Goal: Find specific page/section: Find specific page/section

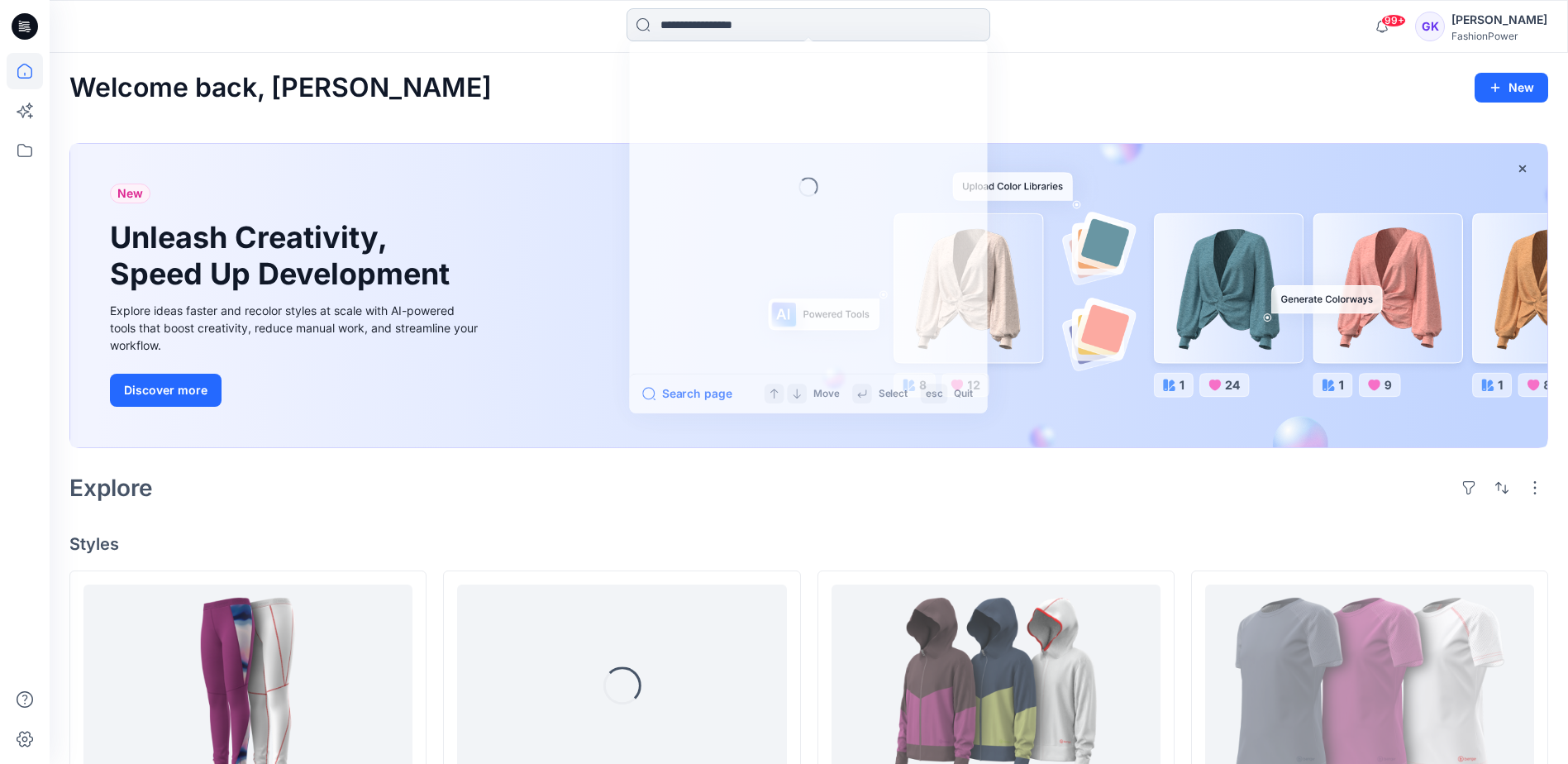
click at [838, 26] on input at bounding box center [808, 25] width 364 height 33
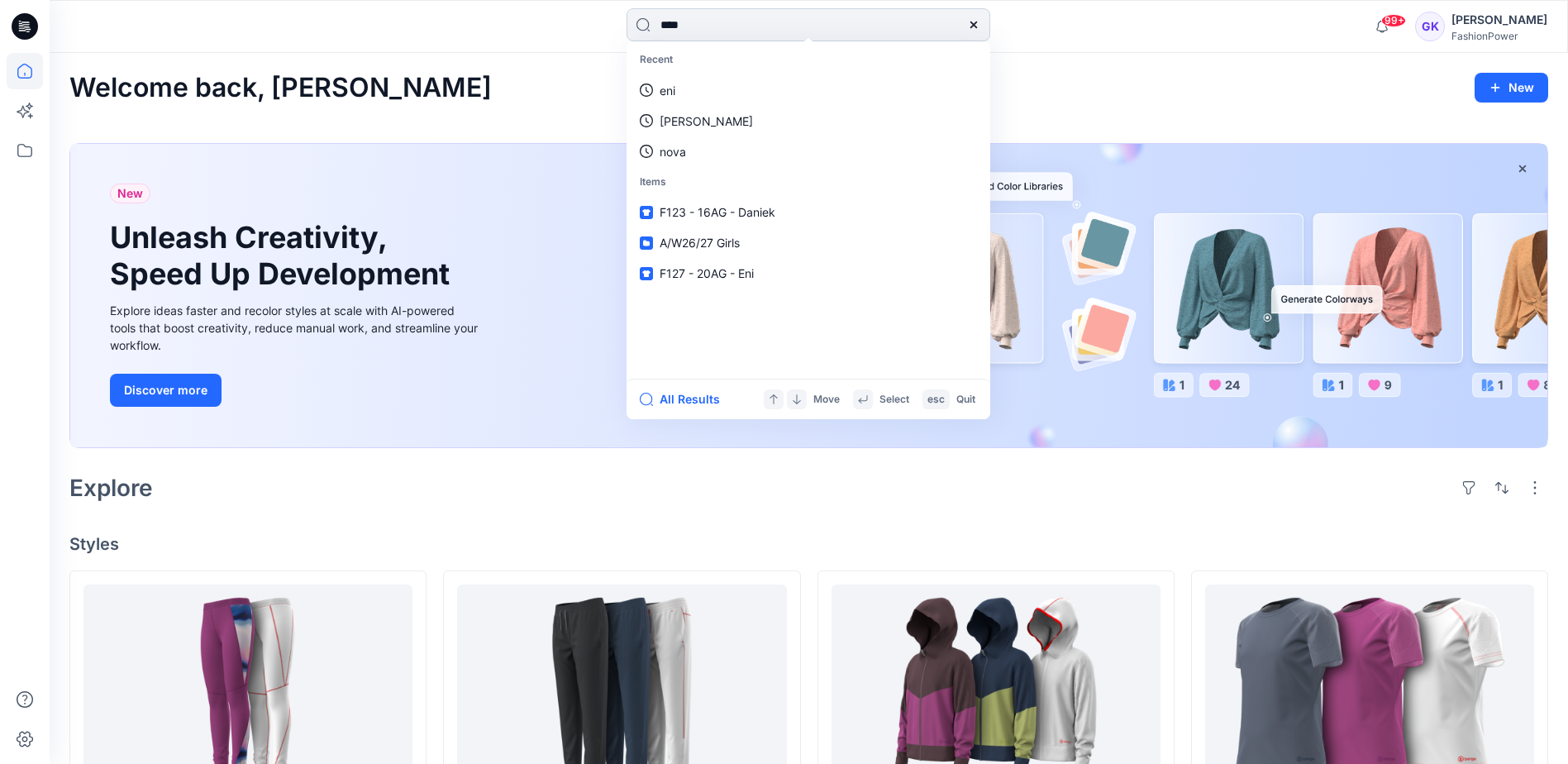
type input "*****"
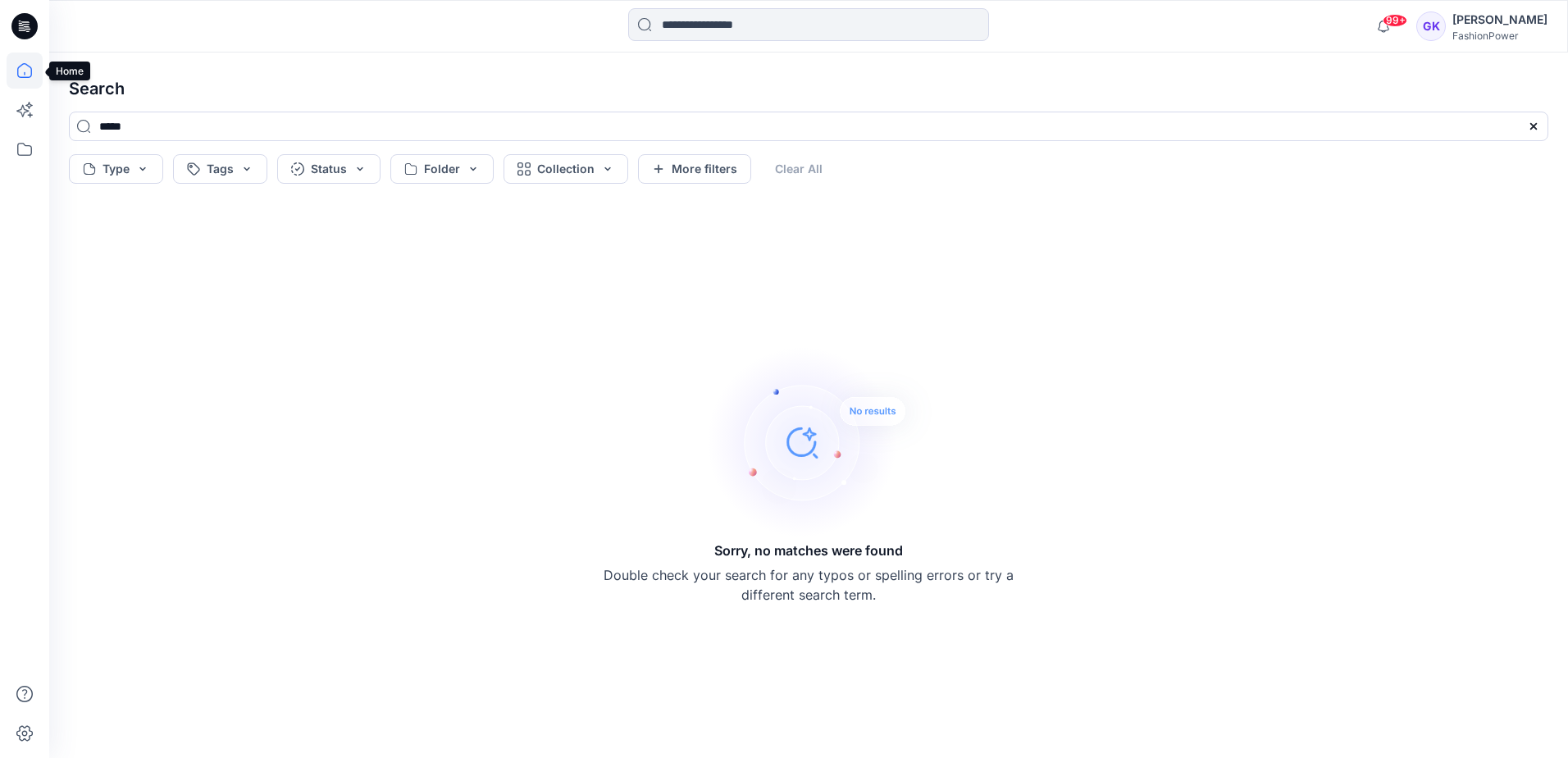
click at [28, 70] on icon at bounding box center [25, 71] width 36 height 36
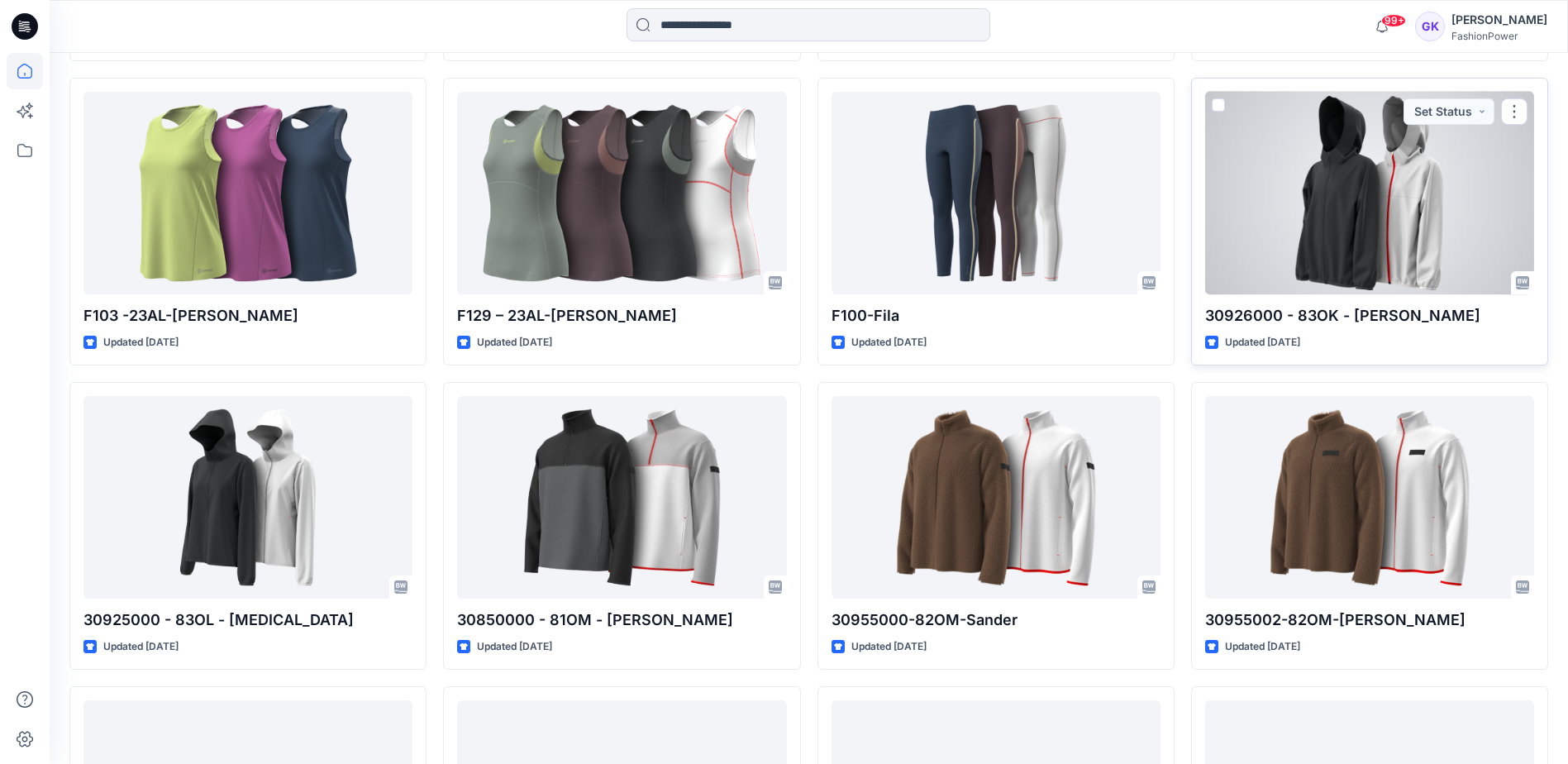
scroll to position [1695, 0]
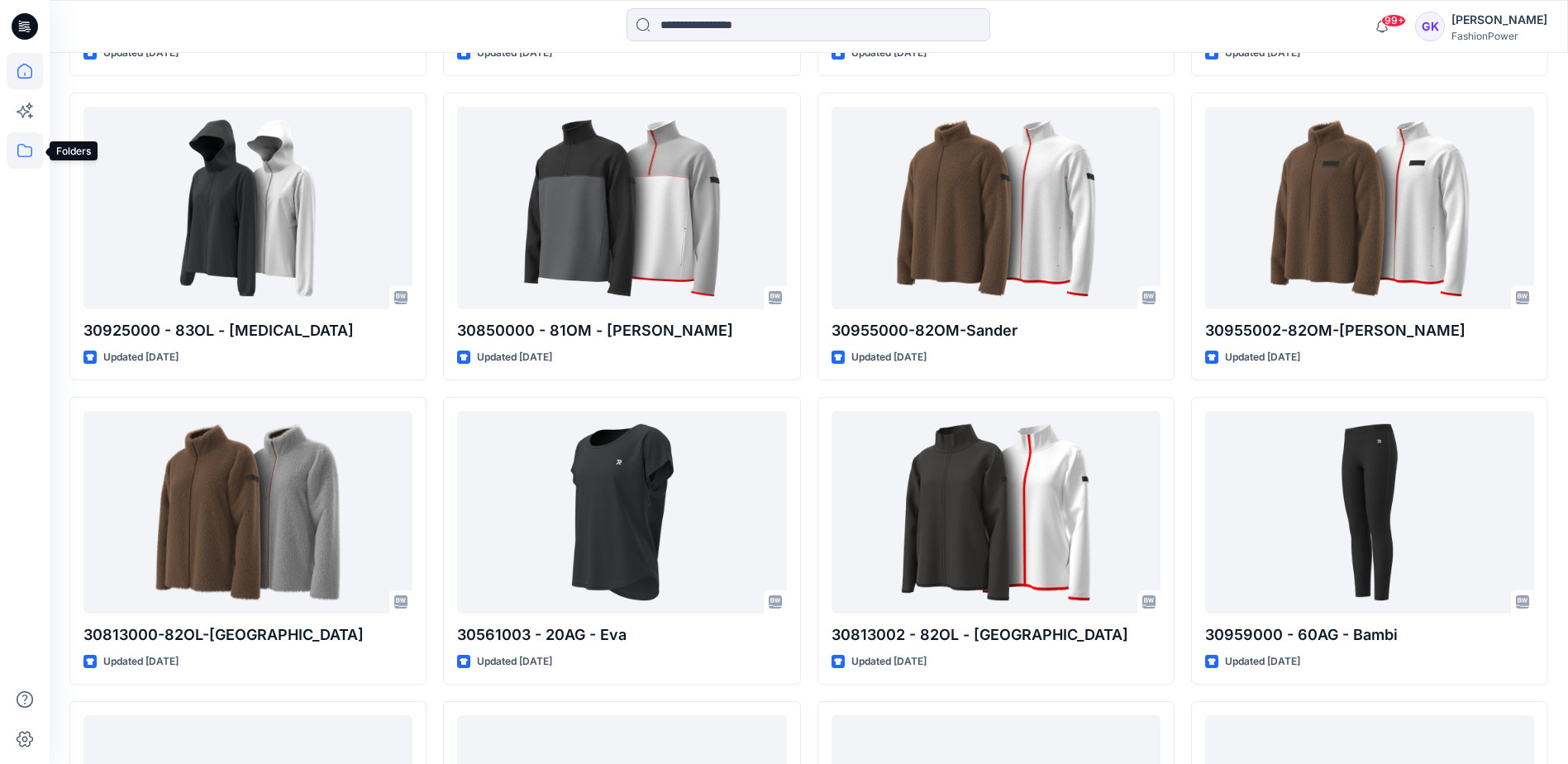
click at [15, 152] on icon at bounding box center [25, 150] width 36 height 36
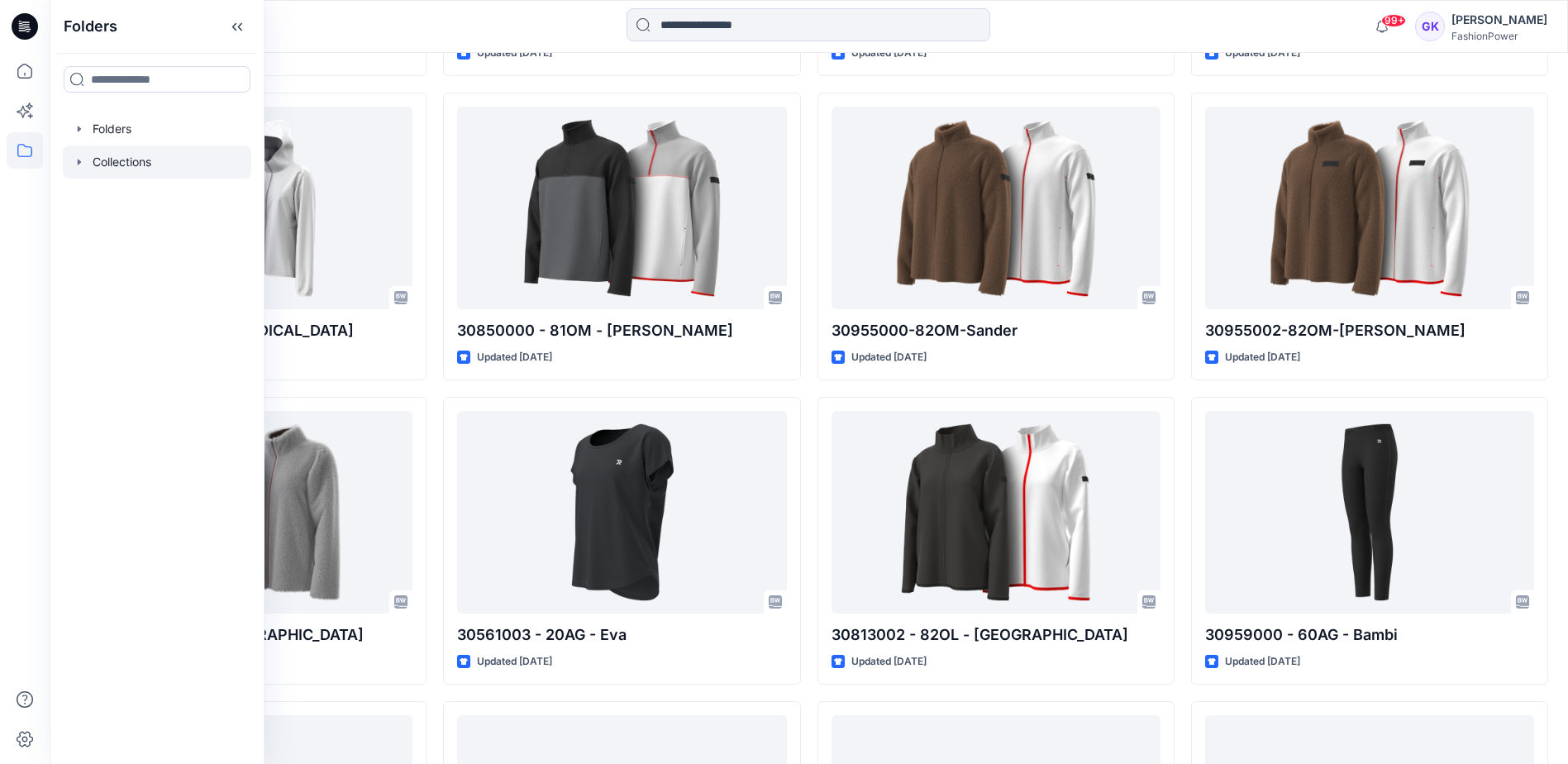
click at [80, 158] on icon "button" at bounding box center [79, 161] width 13 height 13
click at [79, 134] on icon "button" at bounding box center [79, 128] width 13 height 13
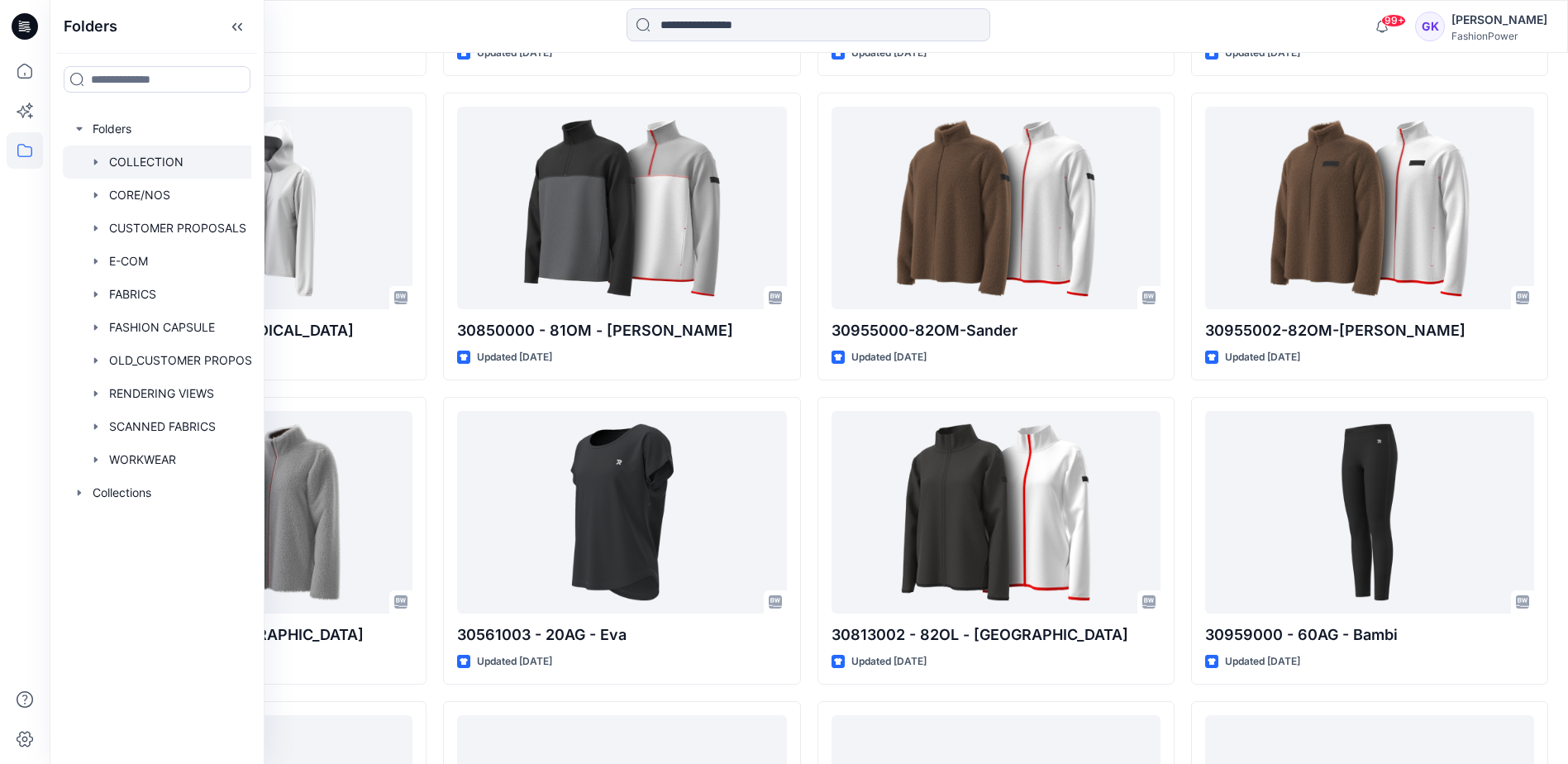
click at [94, 155] on div at bounding box center [173, 162] width 221 height 33
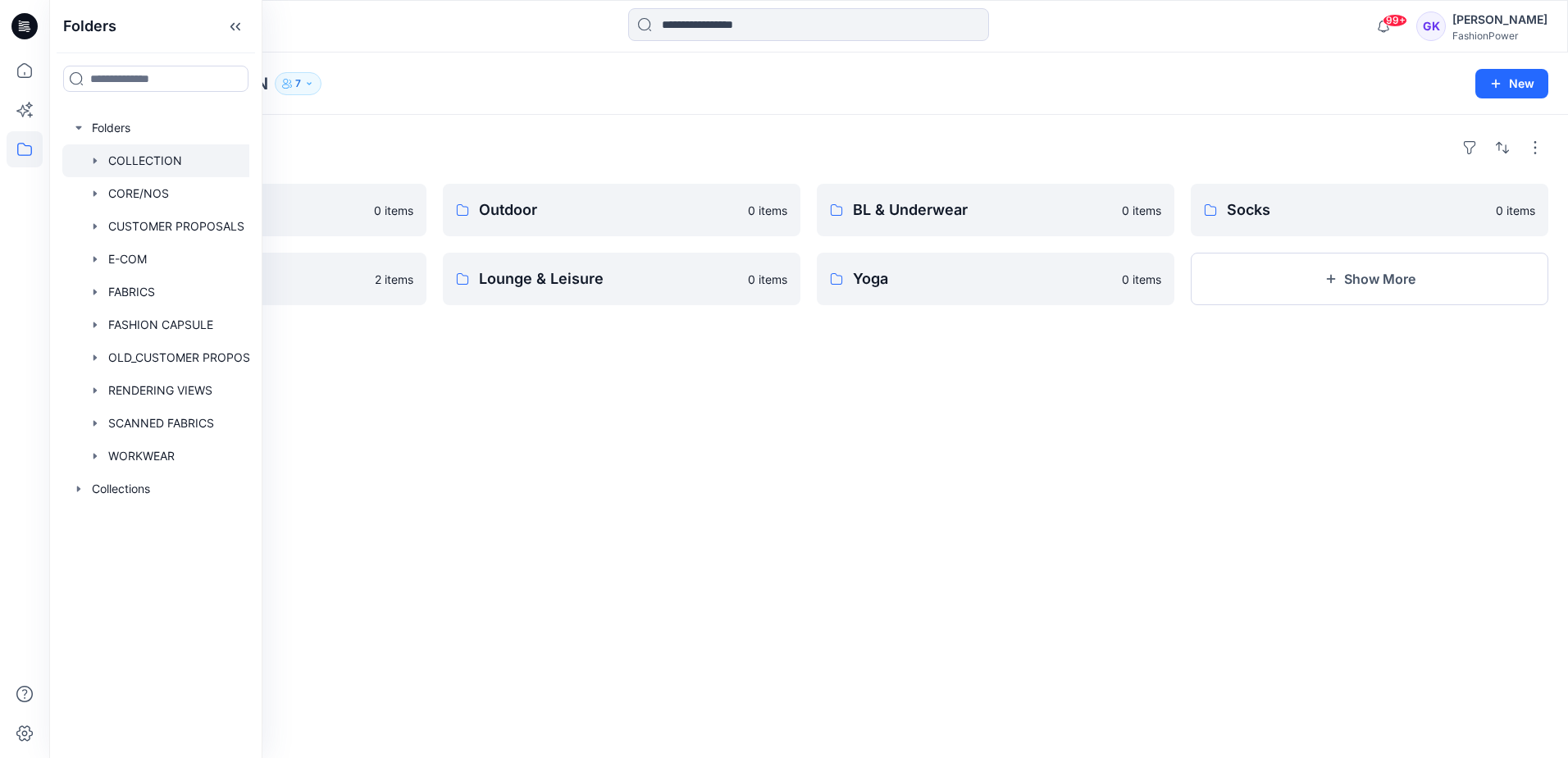
click at [94, 156] on icon "button" at bounding box center [95, 160] width 13 height 13
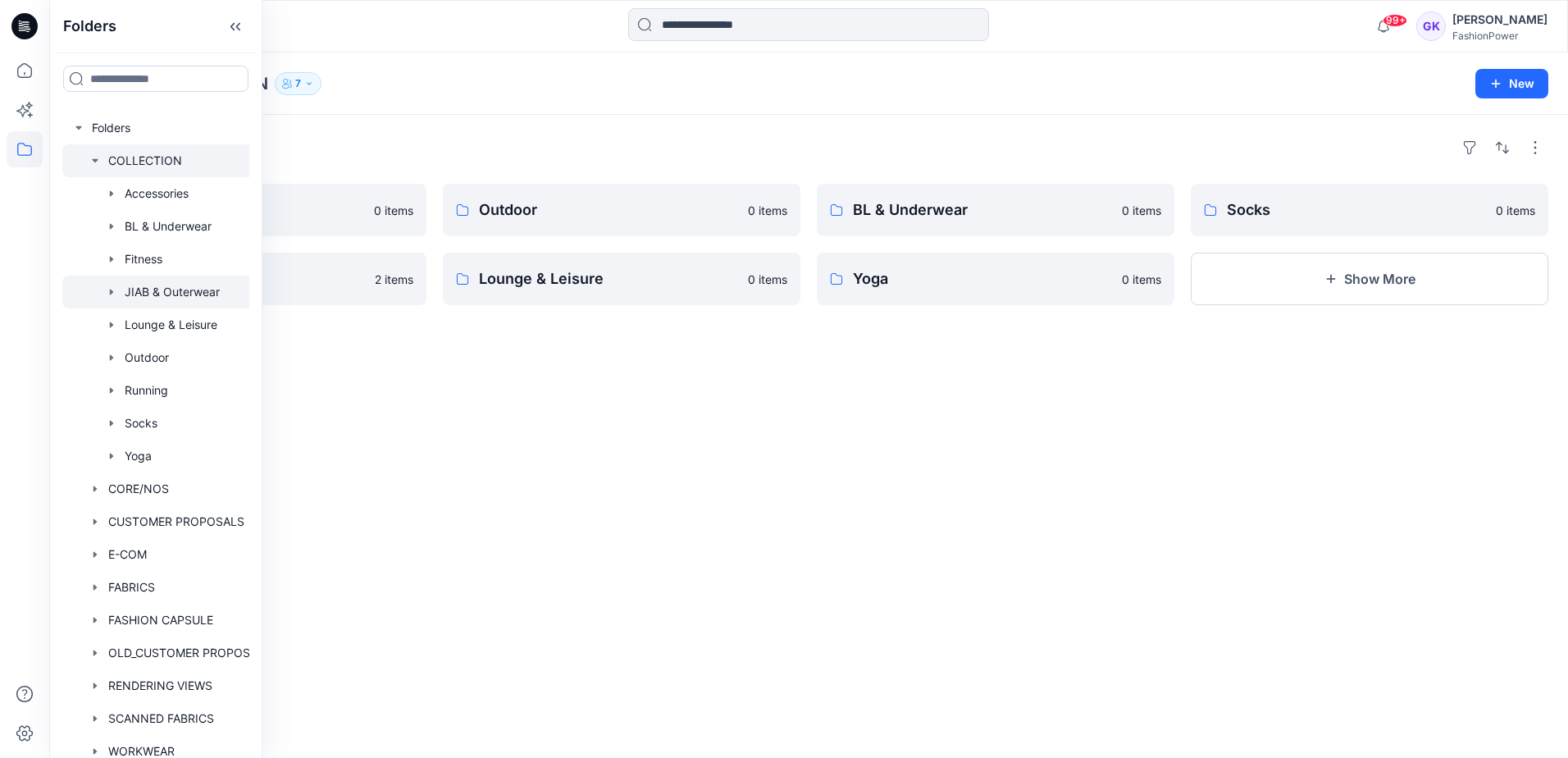
click at [169, 284] on div at bounding box center [171, 292] width 219 height 33
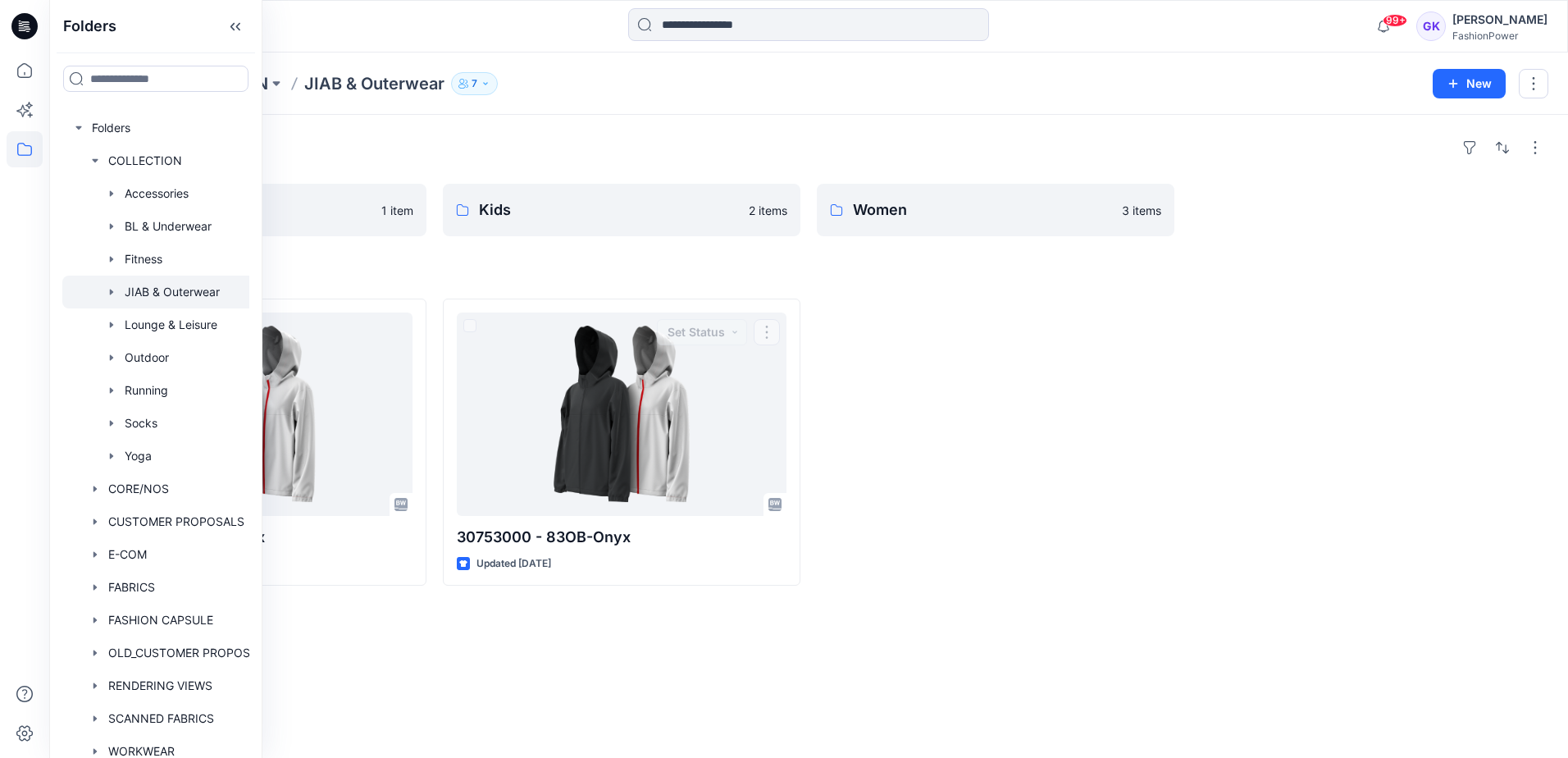
click at [1117, 320] on div at bounding box center [995, 442] width 358 height 287
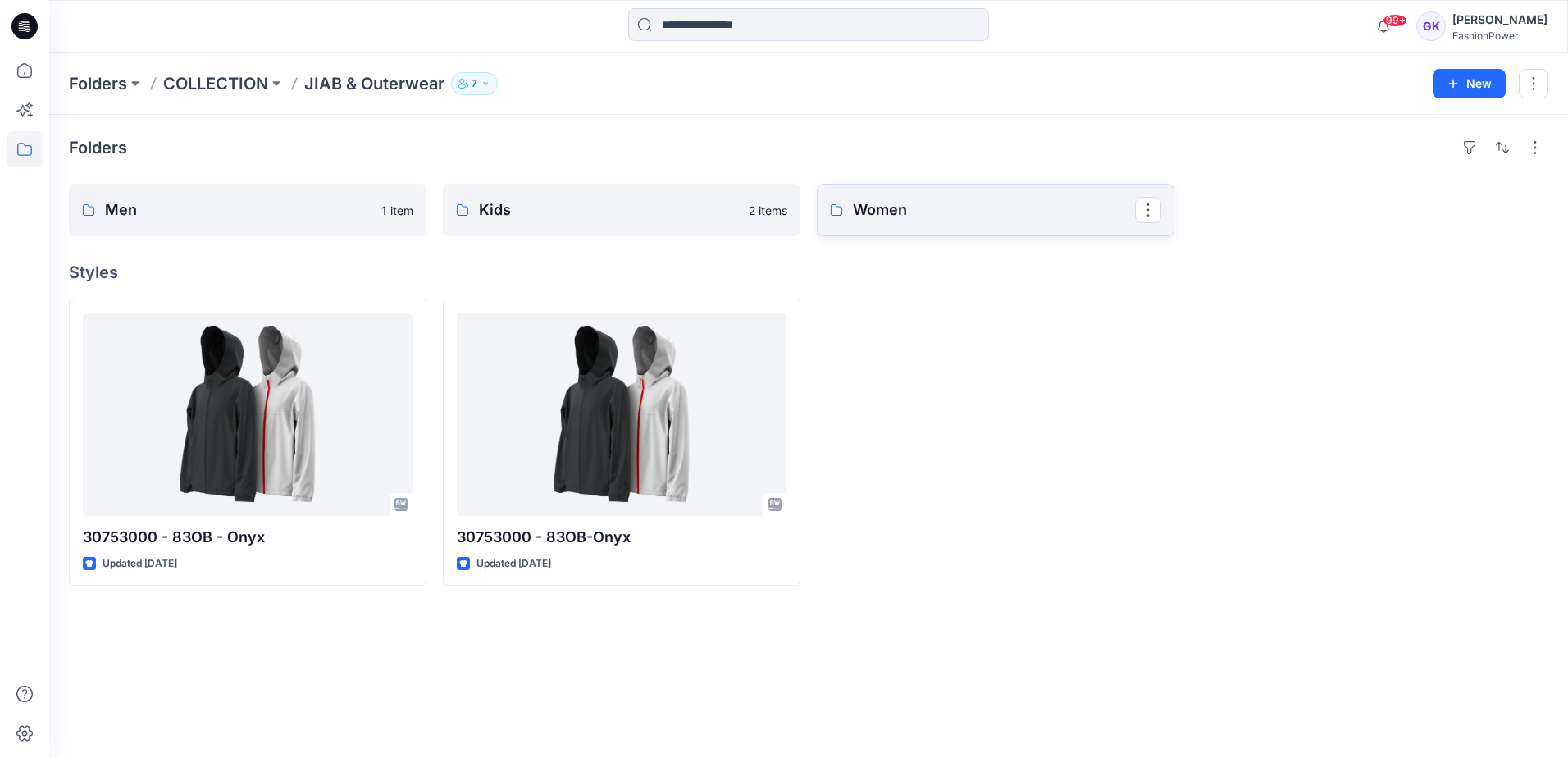
click at [1012, 200] on p "Women" at bounding box center [994, 209] width 283 height 23
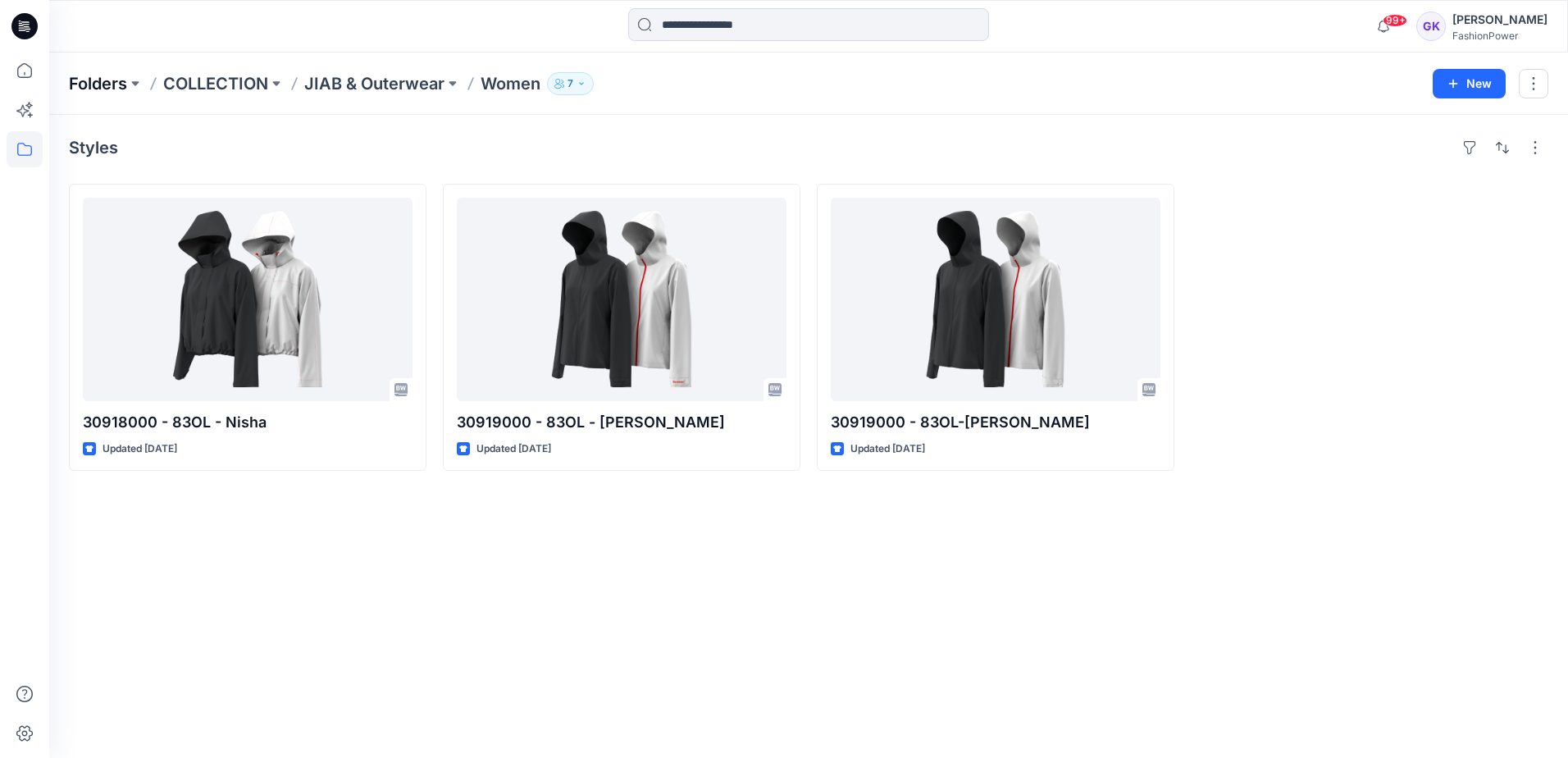
click at [121, 84] on p "Folders" at bounding box center [98, 84] width 59 height 23
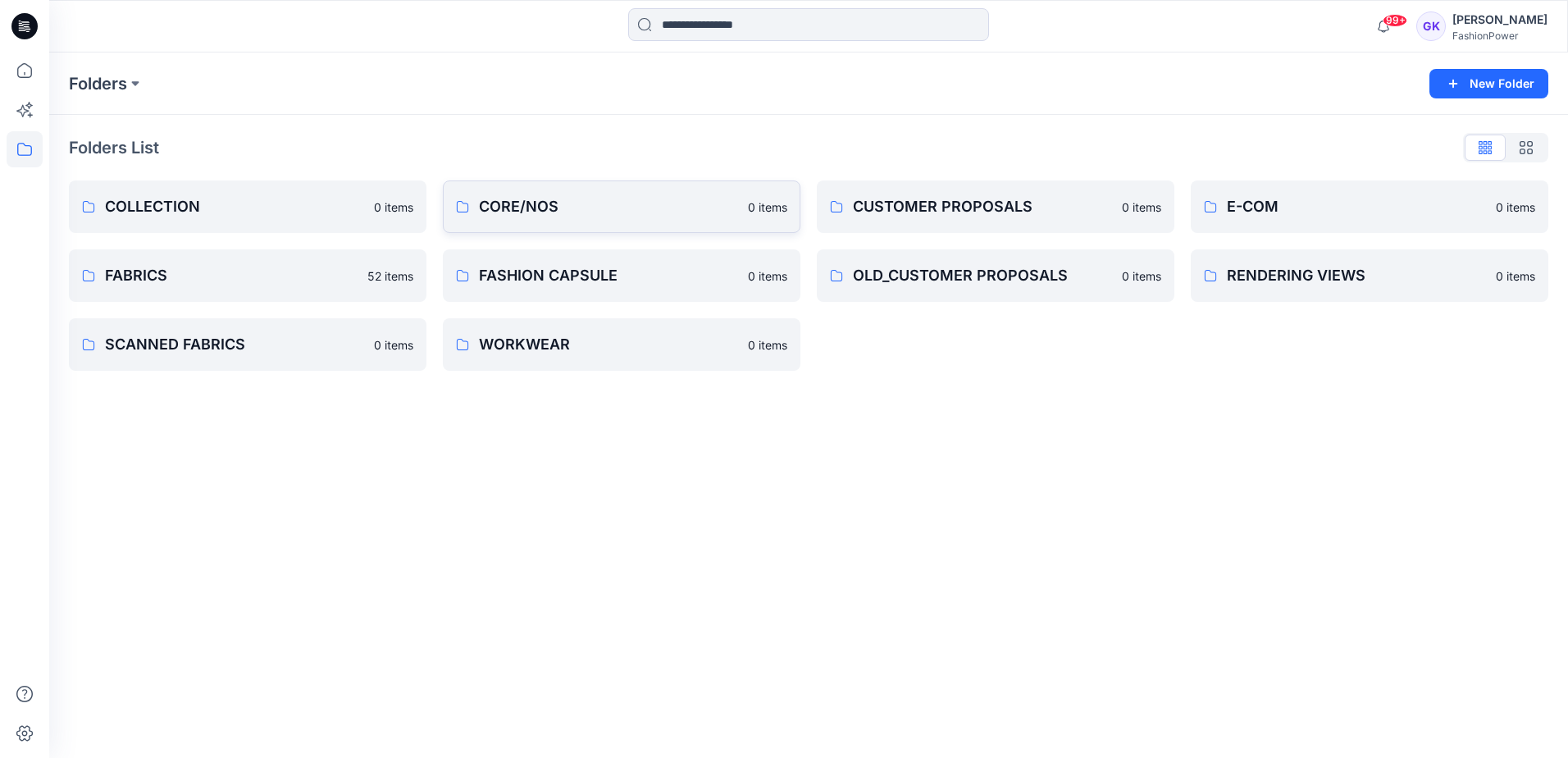
click at [650, 214] on p "CORE/NOS" at bounding box center [608, 207] width 259 height 23
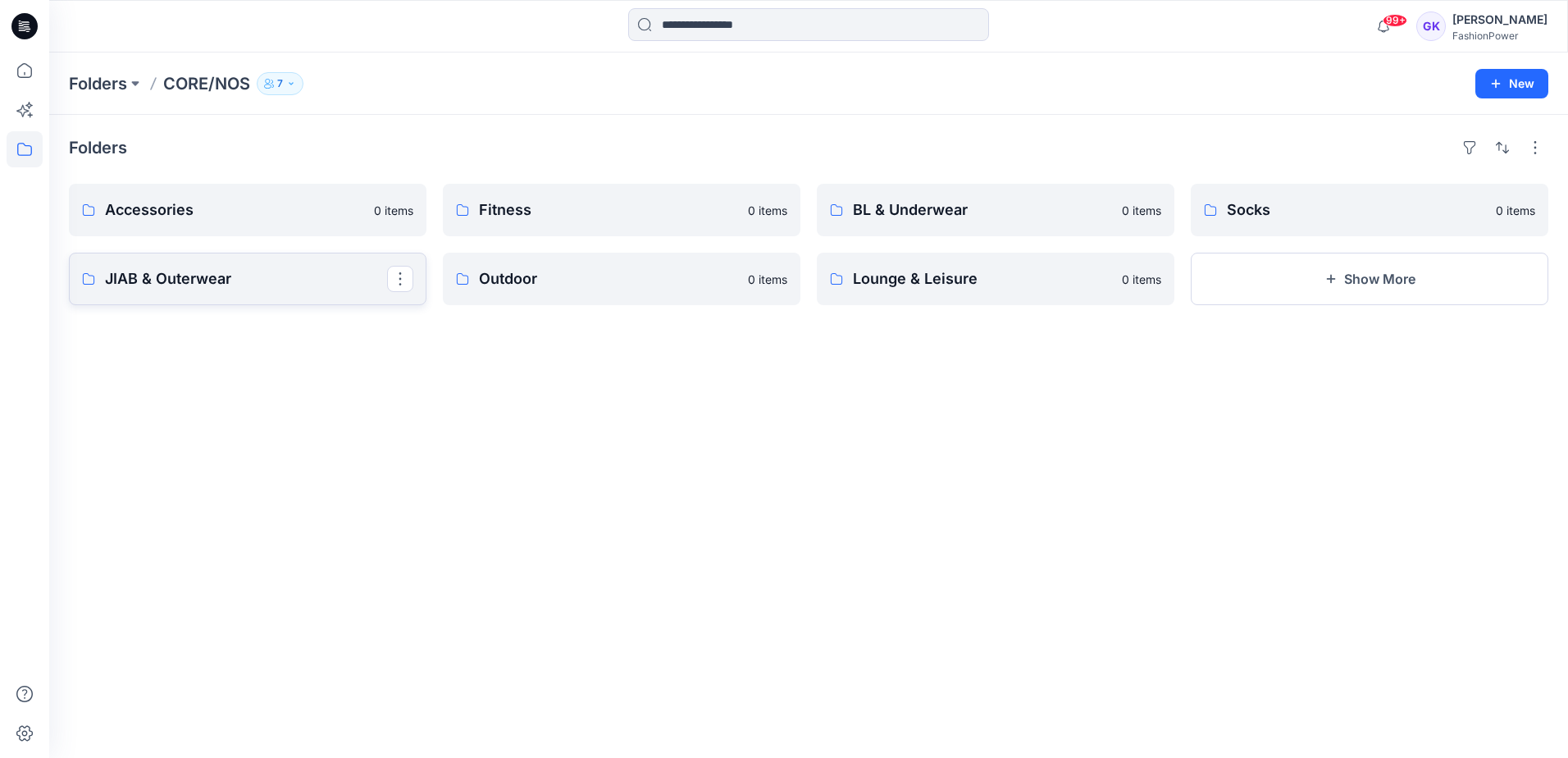
click at [223, 283] on p "JIAB & Outerwear" at bounding box center [246, 278] width 283 height 23
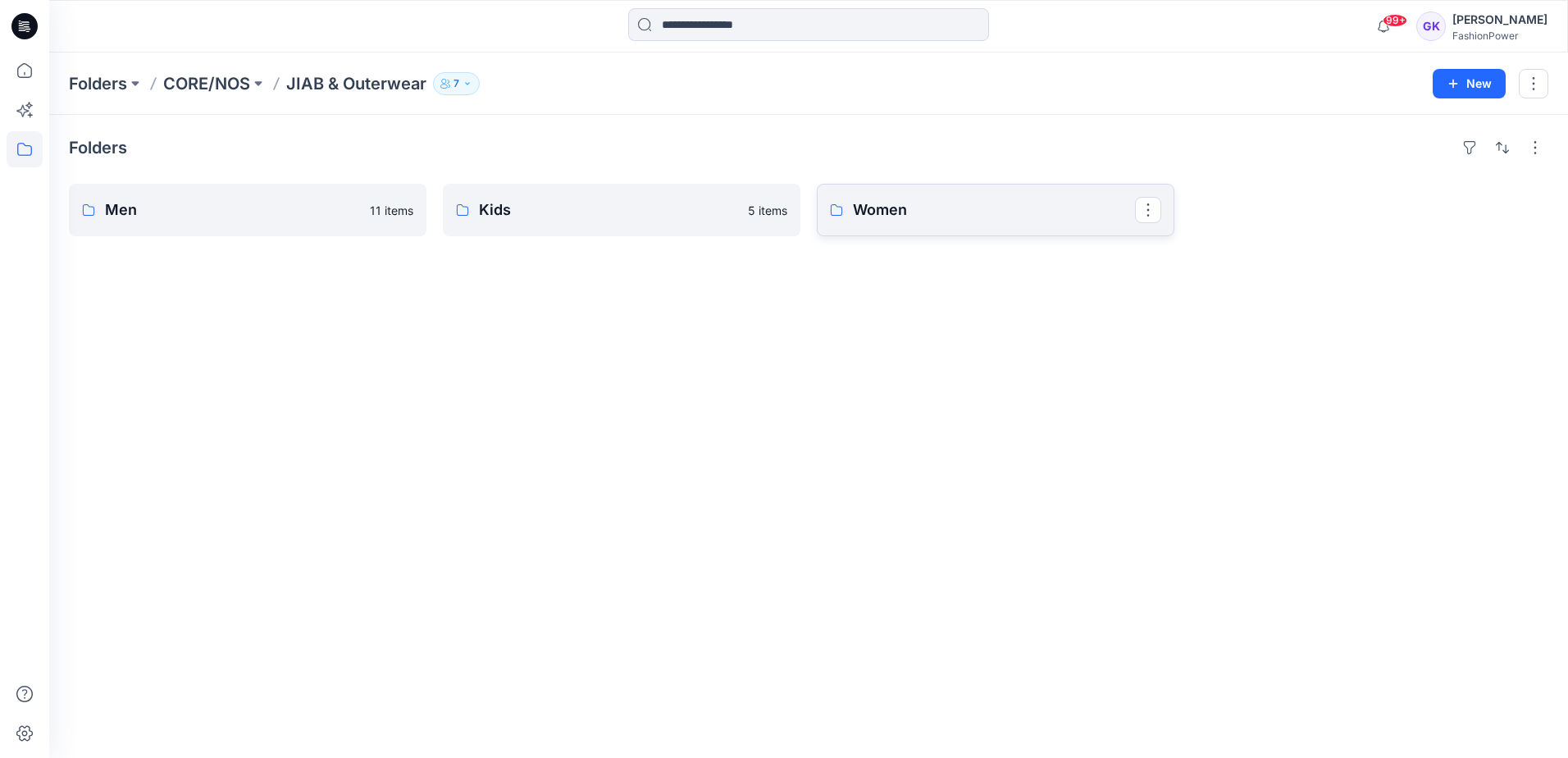
click at [1044, 221] on link "Women" at bounding box center [995, 209] width 358 height 53
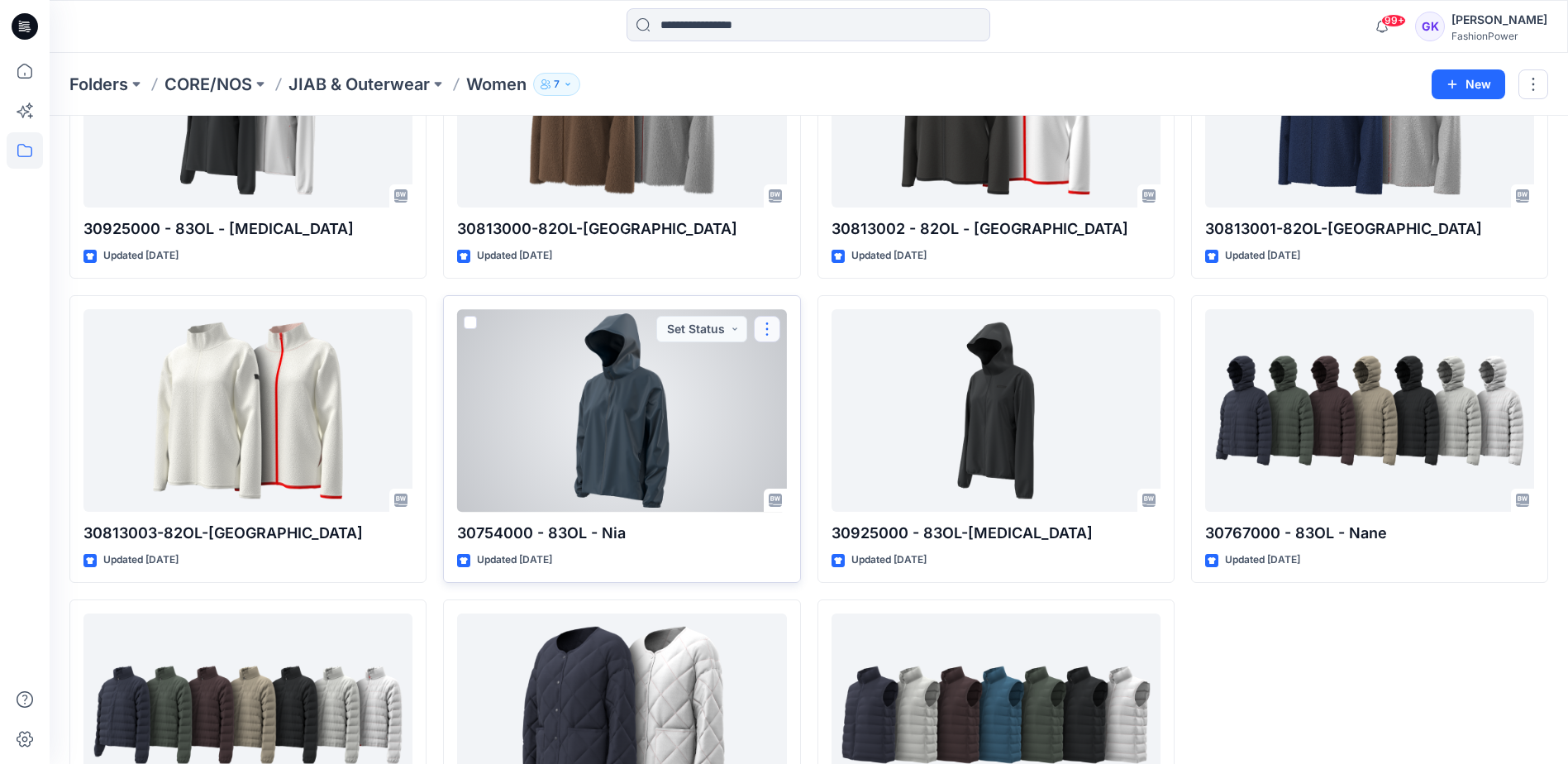
scroll to position [7, 0]
